Goal: Information Seeking & Learning: Learn about a topic

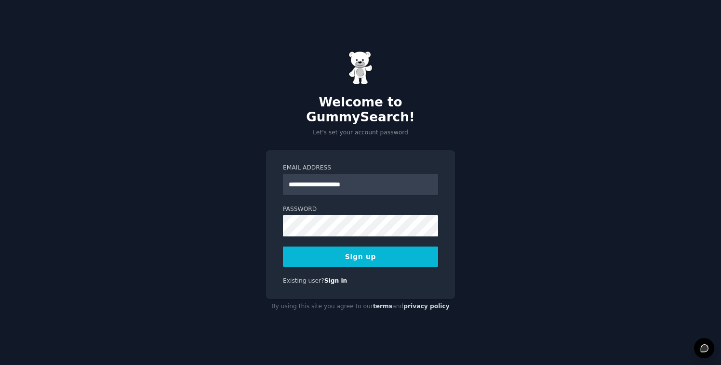
type input "**********"
click at [300, 251] on button "Sign up" at bounding box center [360, 257] width 155 height 20
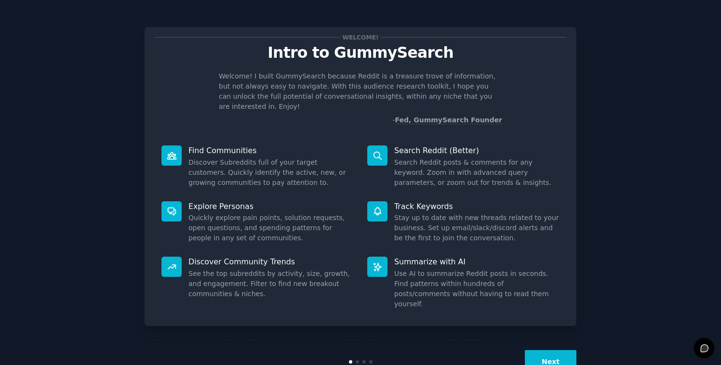
scroll to position [12, 0]
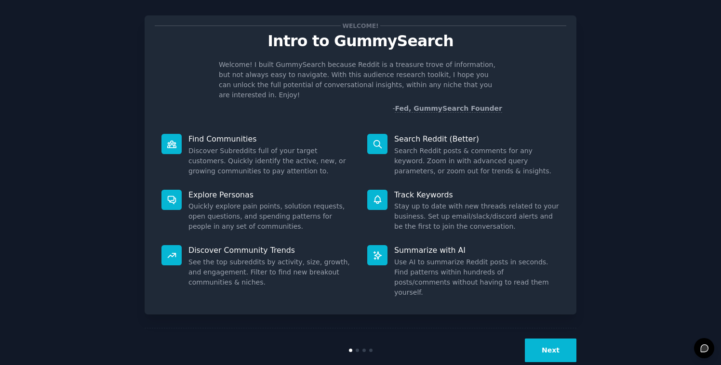
click at [545, 339] on button "Next" at bounding box center [551, 351] width 52 height 24
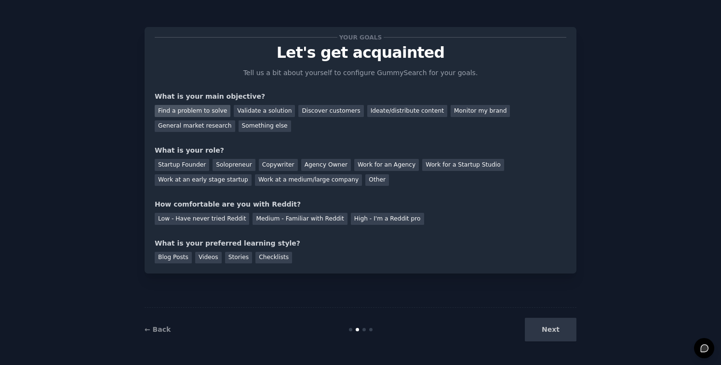
click at [187, 112] on div "Find a problem to solve" at bounding box center [193, 111] width 76 height 12
click at [316, 109] on div "Discover customers" at bounding box center [330, 111] width 65 height 12
click at [198, 113] on div "Find a problem to solve" at bounding box center [193, 111] width 76 height 12
click at [198, 165] on div "Startup Founder" at bounding box center [182, 165] width 54 height 12
click at [211, 223] on div "Low - Have never tried Reddit" at bounding box center [202, 219] width 94 height 12
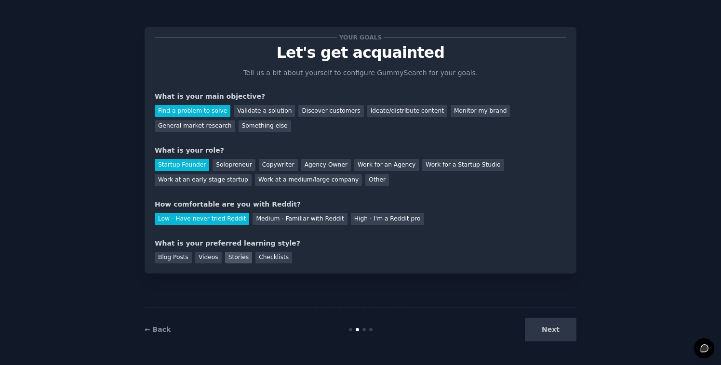
click at [233, 258] on div "Stories" at bounding box center [238, 258] width 27 height 12
click at [552, 334] on button "Next" at bounding box center [551, 330] width 52 height 24
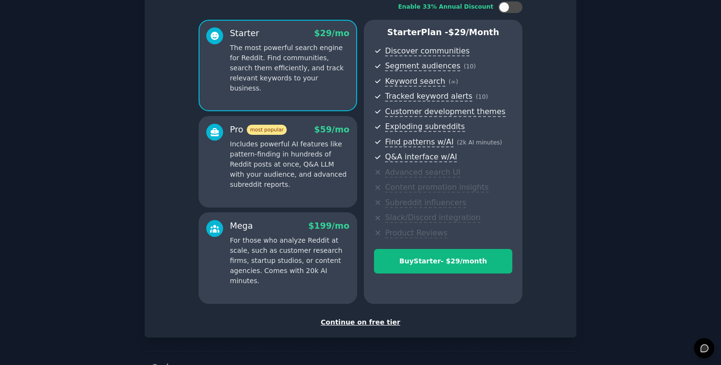
scroll to position [97, 0]
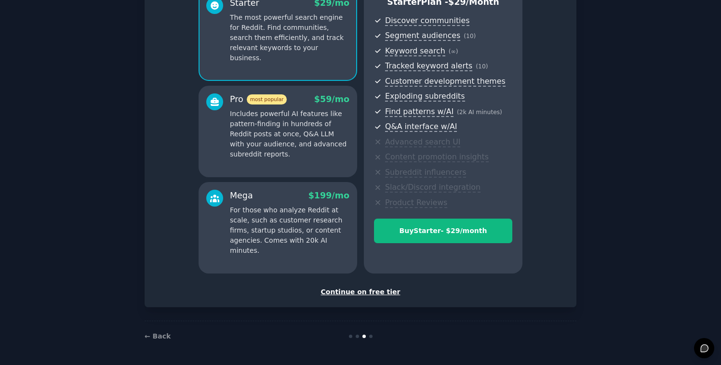
click at [352, 294] on div "Continue on free tier" at bounding box center [361, 292] width 412 height 10
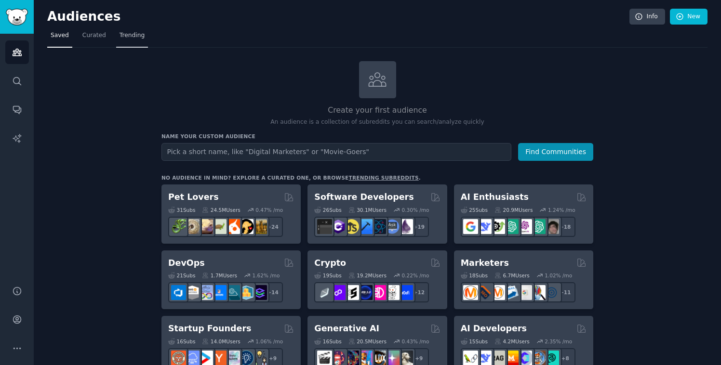
click at [131, 40] on link "Trending" at bounding box center [132, 38] width 32 height 20
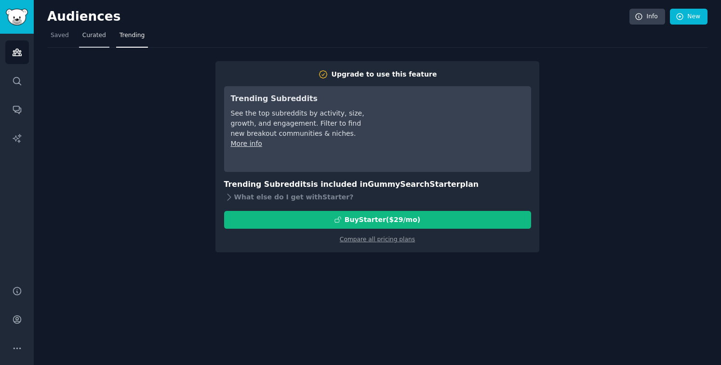
click at [82, 36] on span "Curated" at bounding box center [94, 35] width 24 height 9
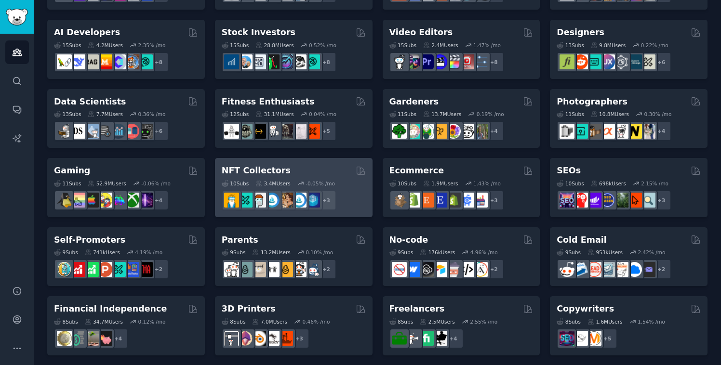
scroll to position [192, 0]
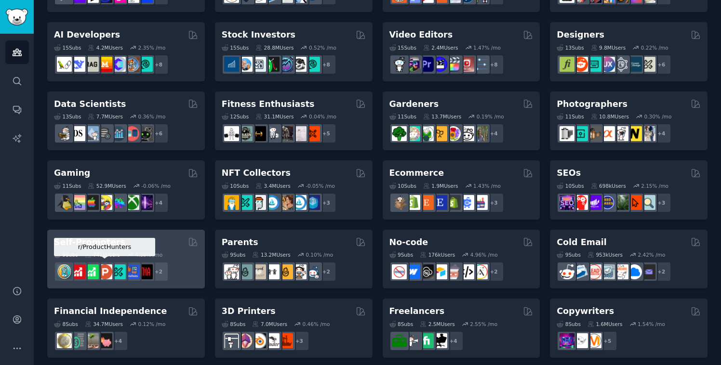
click at [108, 272] on img at bounding box center [104, 272] width 15 height 15
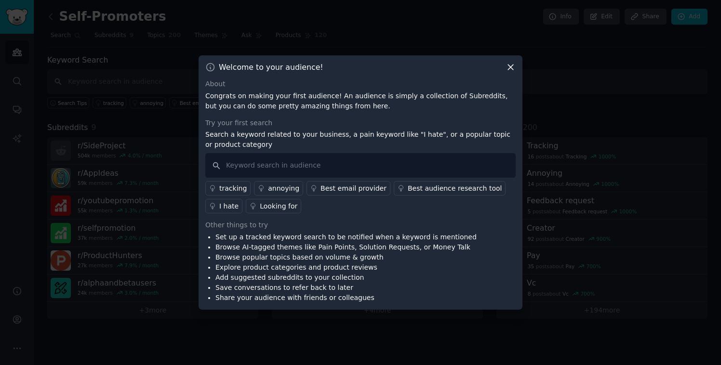
click at [508, 67] on icon at bounding box center [511, 67] width 10 height 10
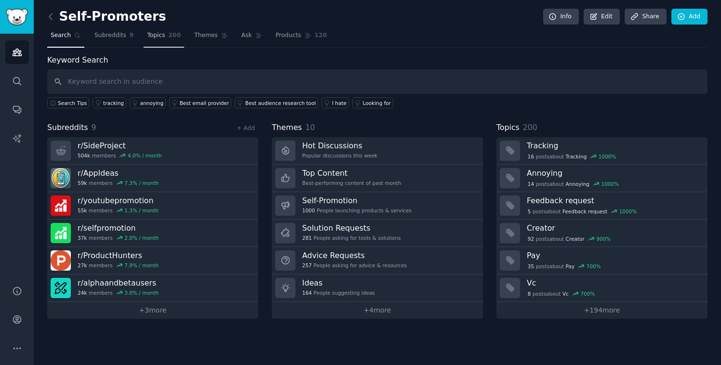
click at [162, 36] on span "Topics" at bounding box center [156, 35] width 18 height 9
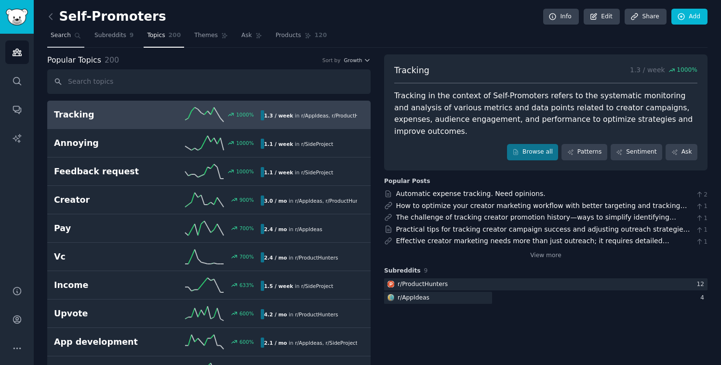
click at [56, 41] on link "Search" at bounding box center [65, 38] width 37 height 20
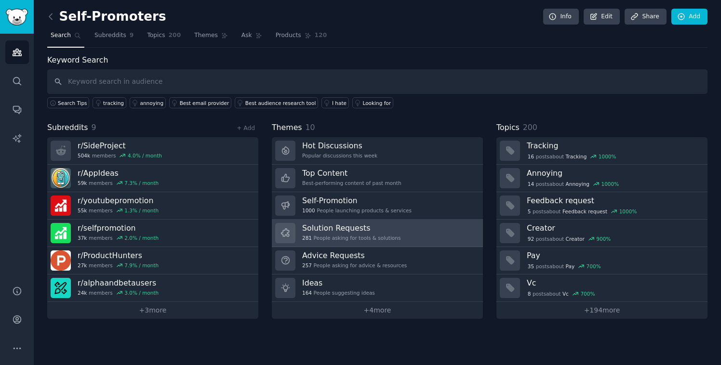
click at [411, 231] on link "Solution Requests 281 People asking for tools & solutions" at bounding box center [377, 233] width 211 height 27
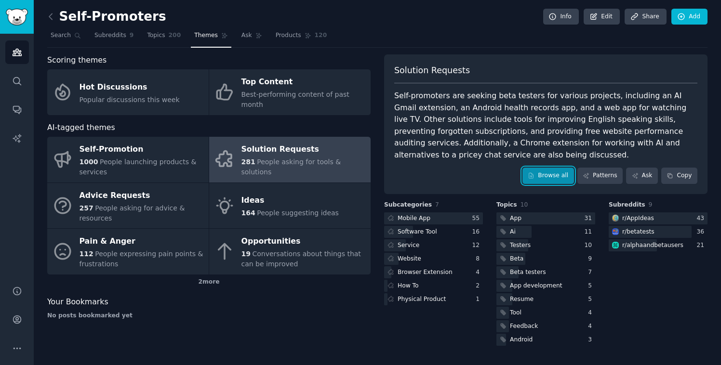
click at [539, 178] on link "Browse all" at bounding box center [548, 176] width 52 height 16
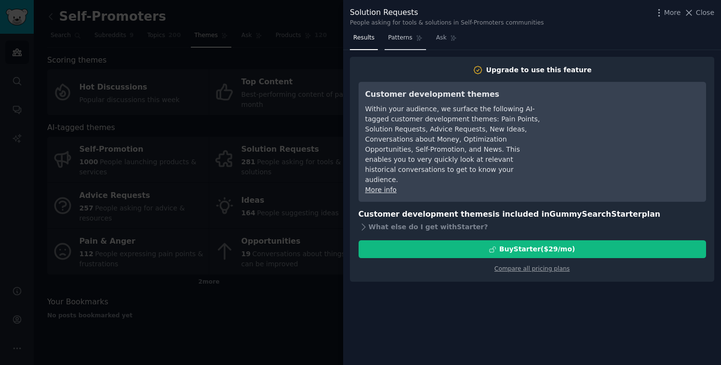
click at [403, 43] on link "Patterns" at bounding box center [405, 40] width 41 height 20
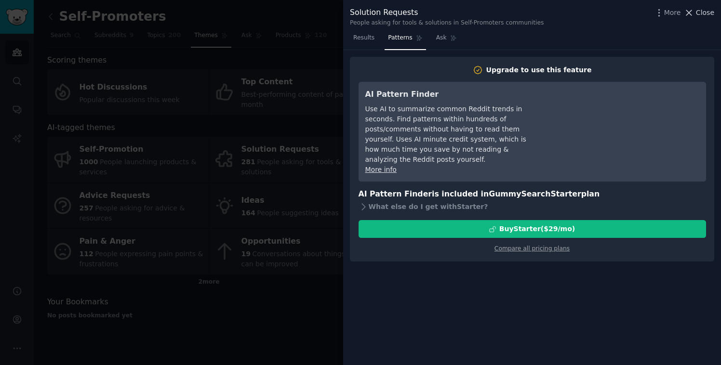
click at [692, 16] on icon at bounding box center [689, 13] width 10 height 10
